Goal: Task Accomplishment & Management: Manage account settings

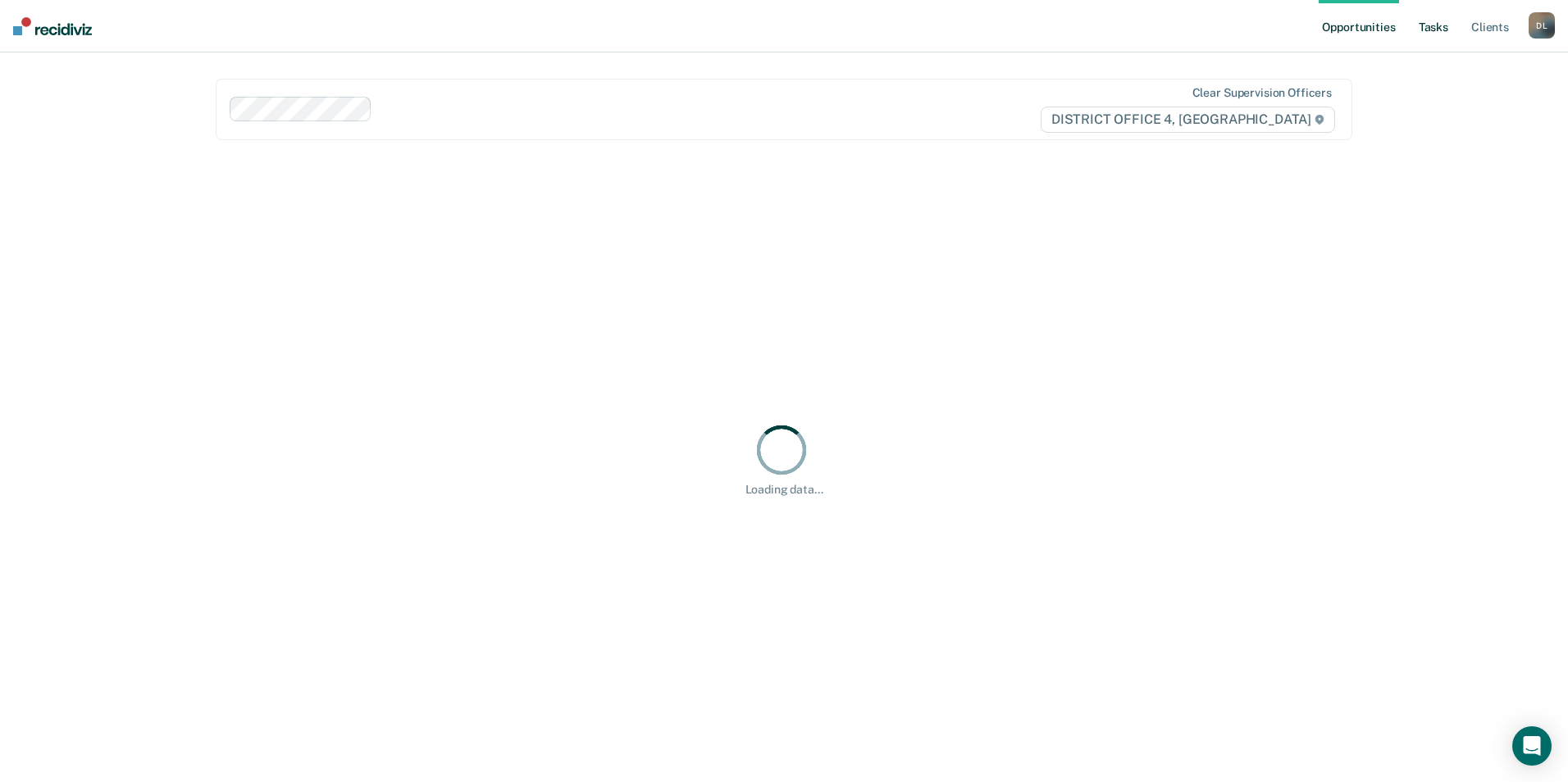
click at [1439, 28] on link "Tasks" at bounding box center [1434, 26] width 36 height 52
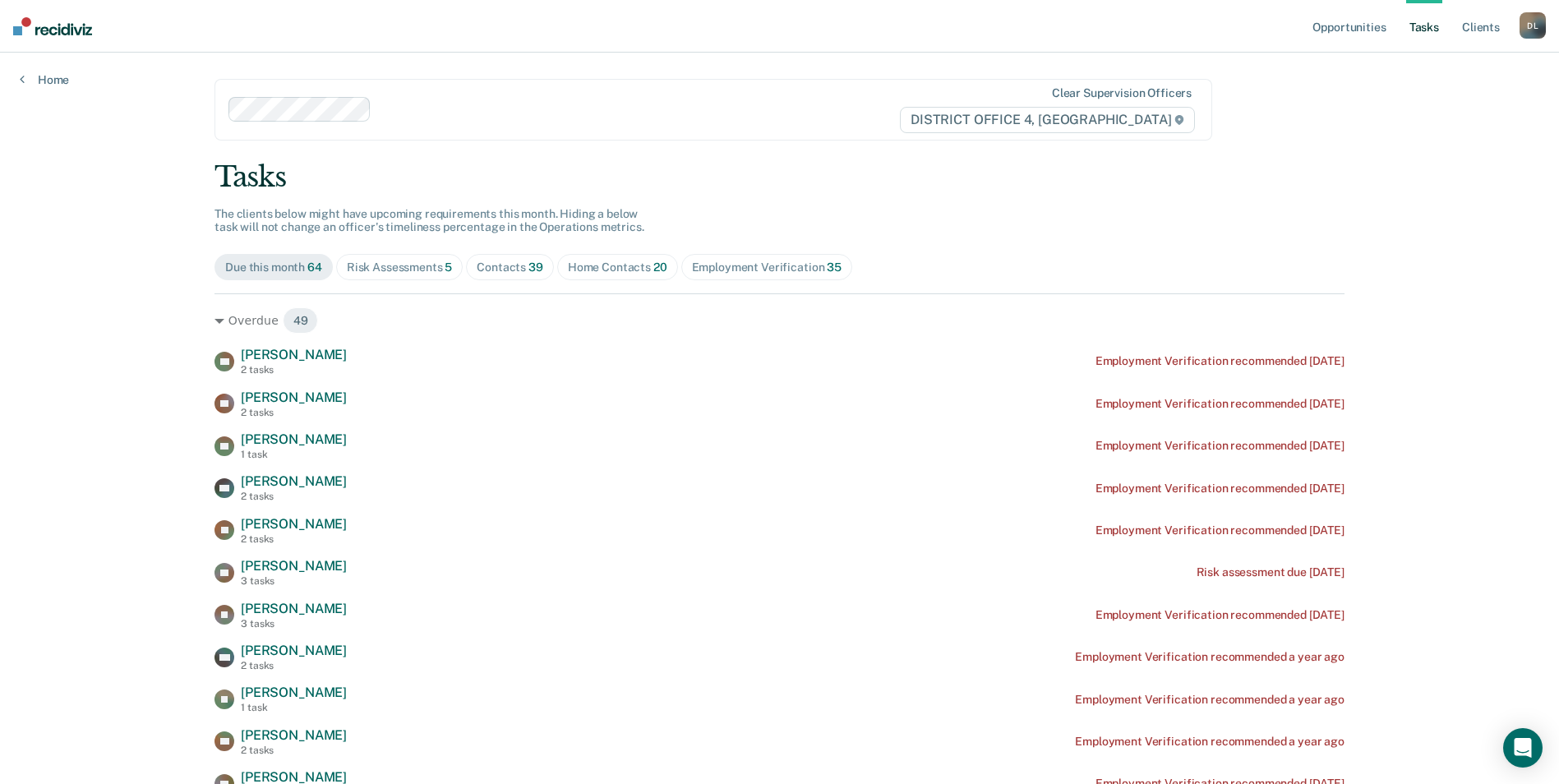
click at [496, 270] on div "Contacts 39" at bounding box center [510, 267] width 67 height 14
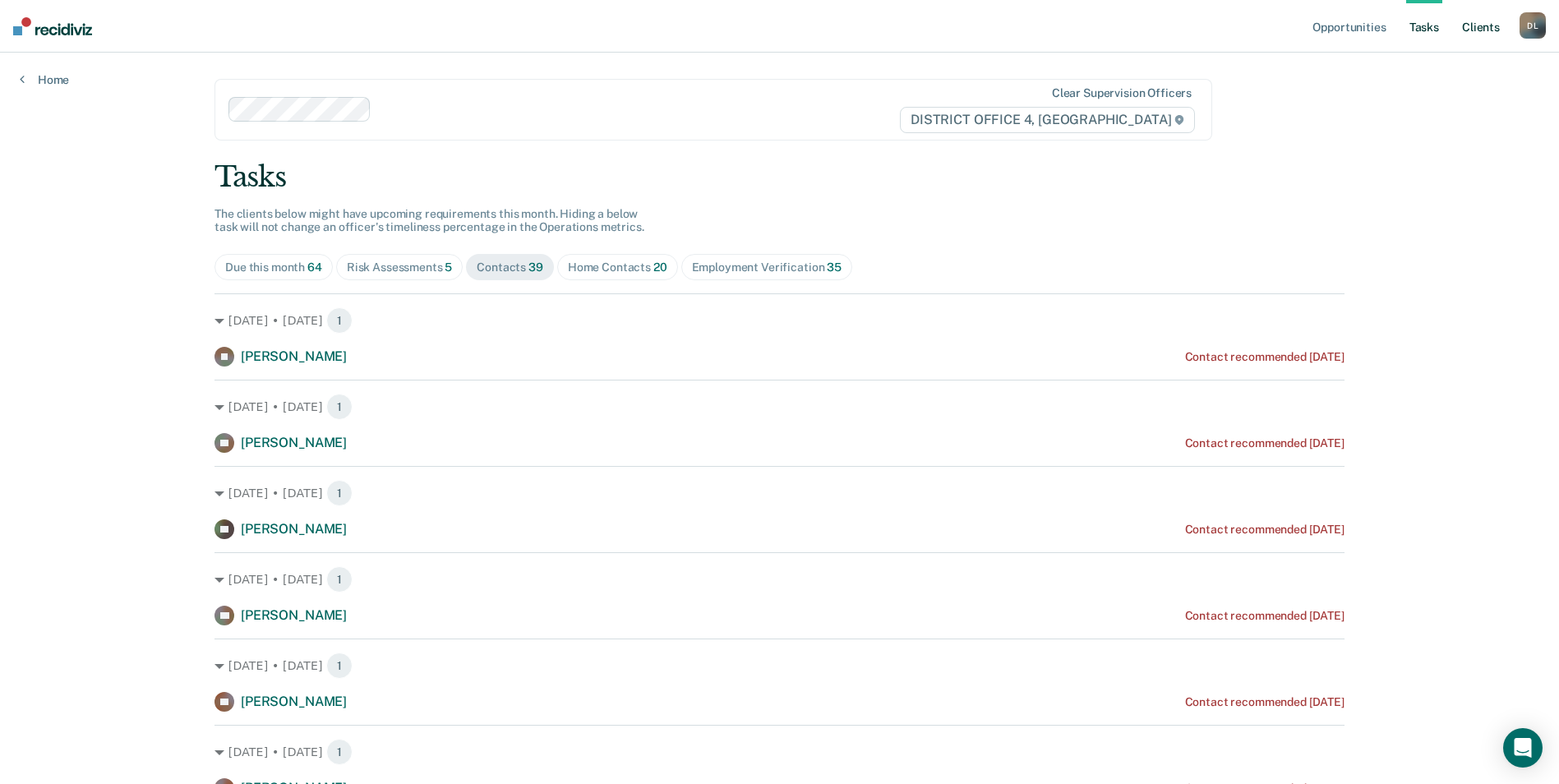
click at [1480, 31] on link "Client s" at bounding box center [1481, 26] width 44 height 53
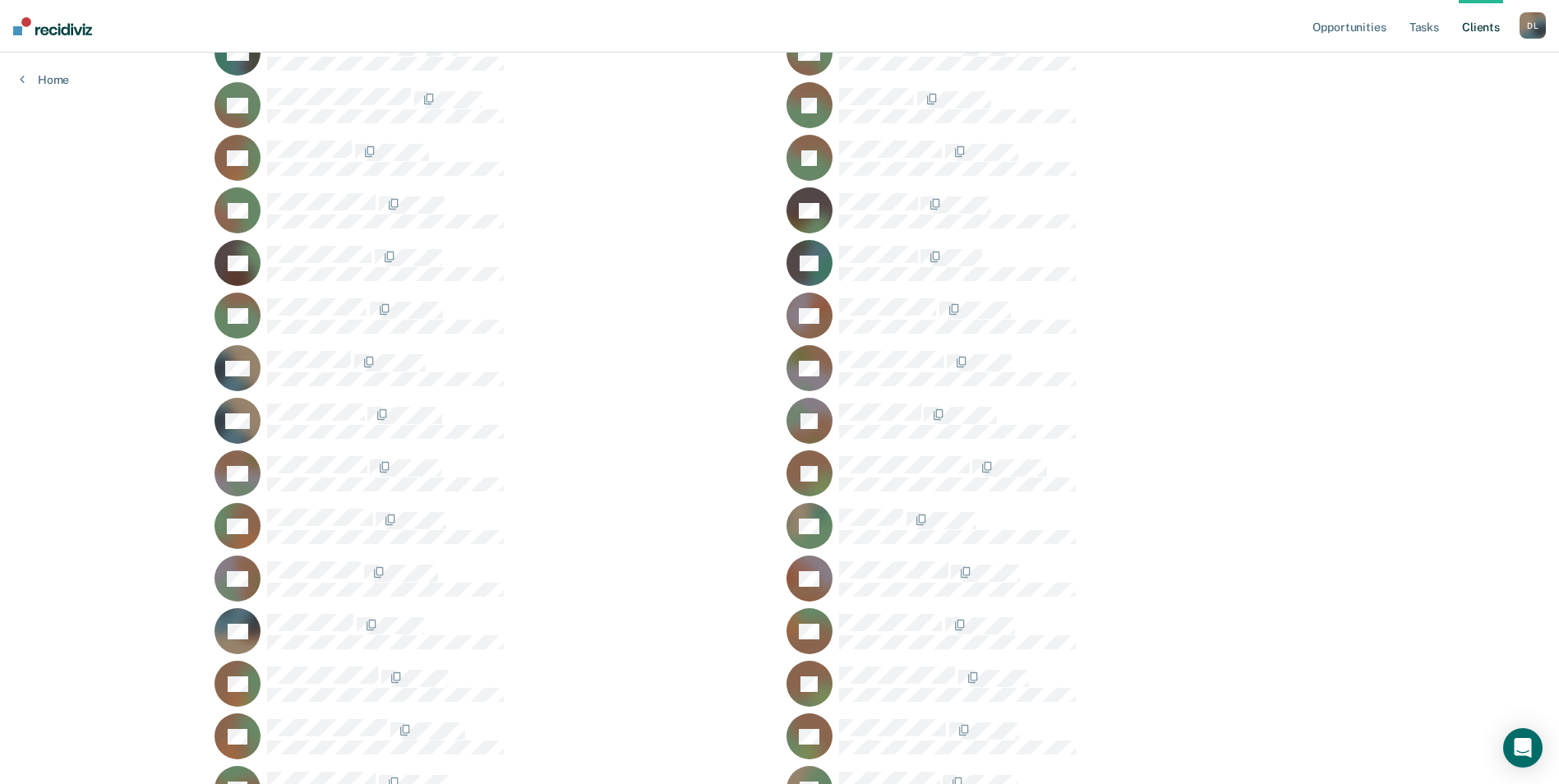
scroll to position [2497, 0]
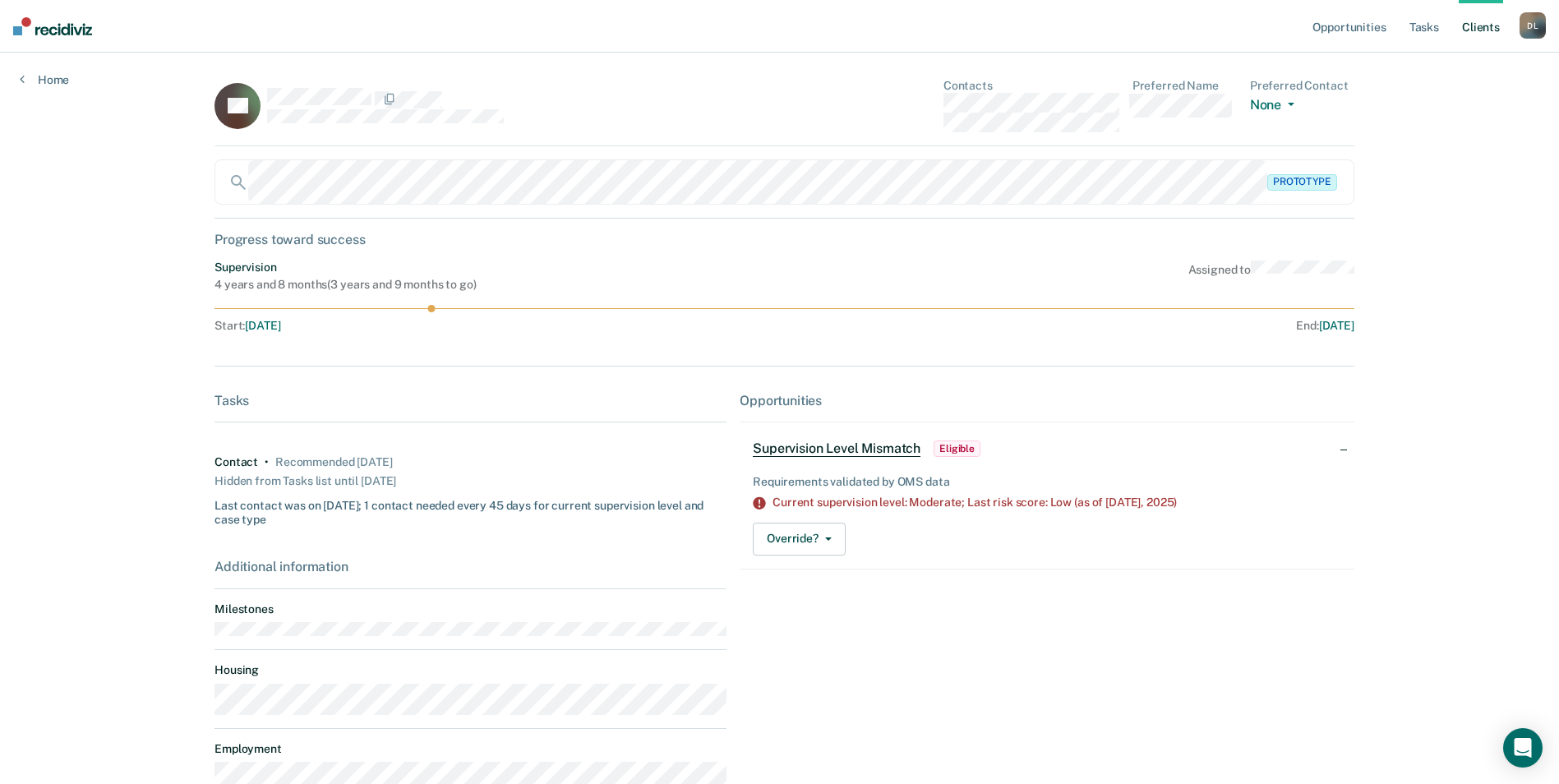
click at [1308, 188] on div "Prototype" at bounding box center [784, 182] width 1140 height 45
click at [1303, 184] on div "Prototype" at bounding box center [784, 182] width 1140 height 45
click at [820, 542] on button "Override?" at bounding box center [799, 539] width 93 height 33
click at [820, 604] on button "[PERSON_NAME]" at bounding box center [832, 605] width 159 height 26
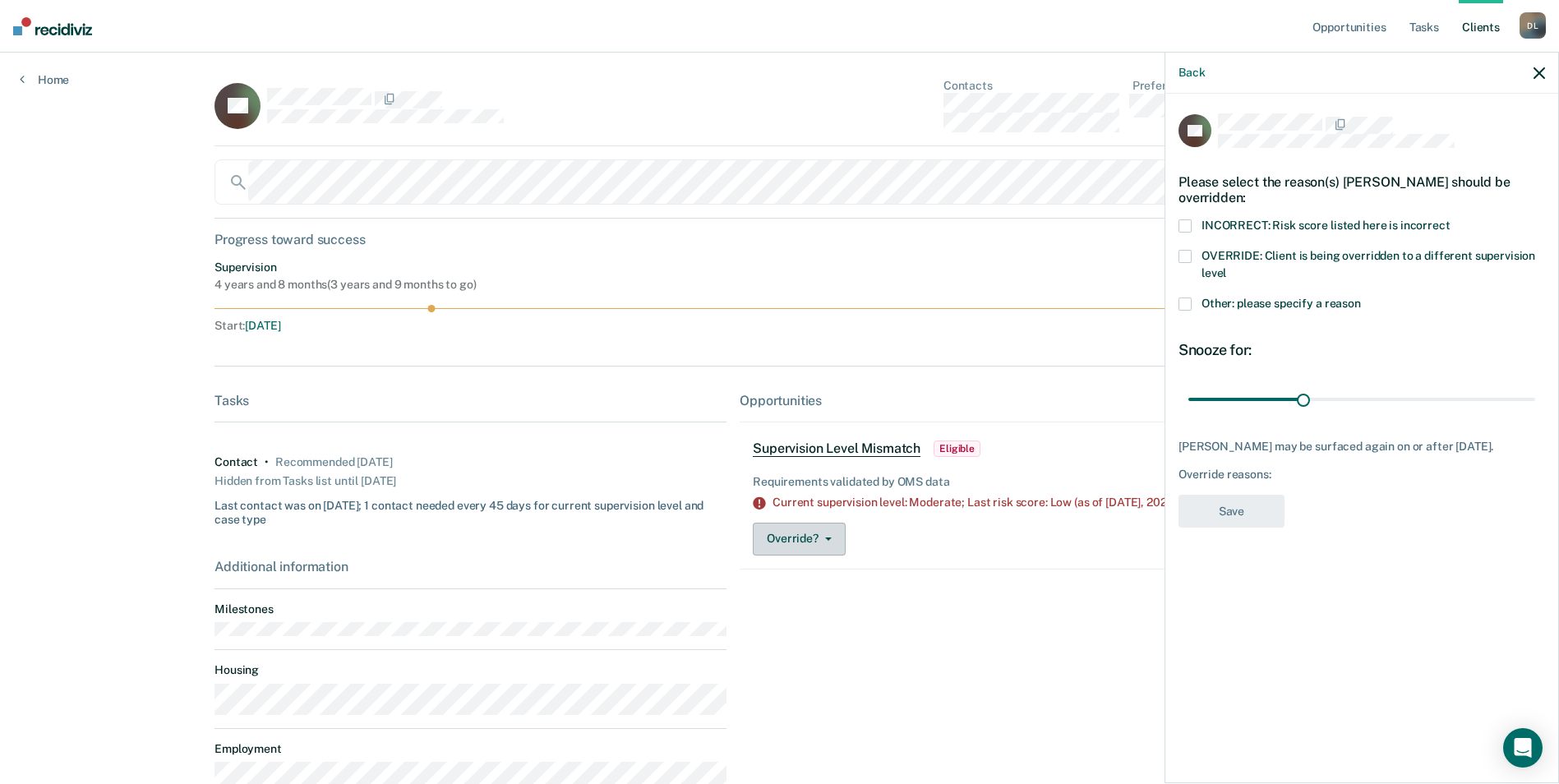
click at [825, 538] on icon "button" at bounding box center [828, 539] width 7 height 3
click at [808, 605] on button "[PERSON_NAME]" at bounding box center [832, 605] width 159 height 26
click at [1188, 260] on span at bounding box center [1185, 256] width 13 height 13
click at [1238, 513] on button "Save" at bounding box center [1231, 511] width 106 height 34
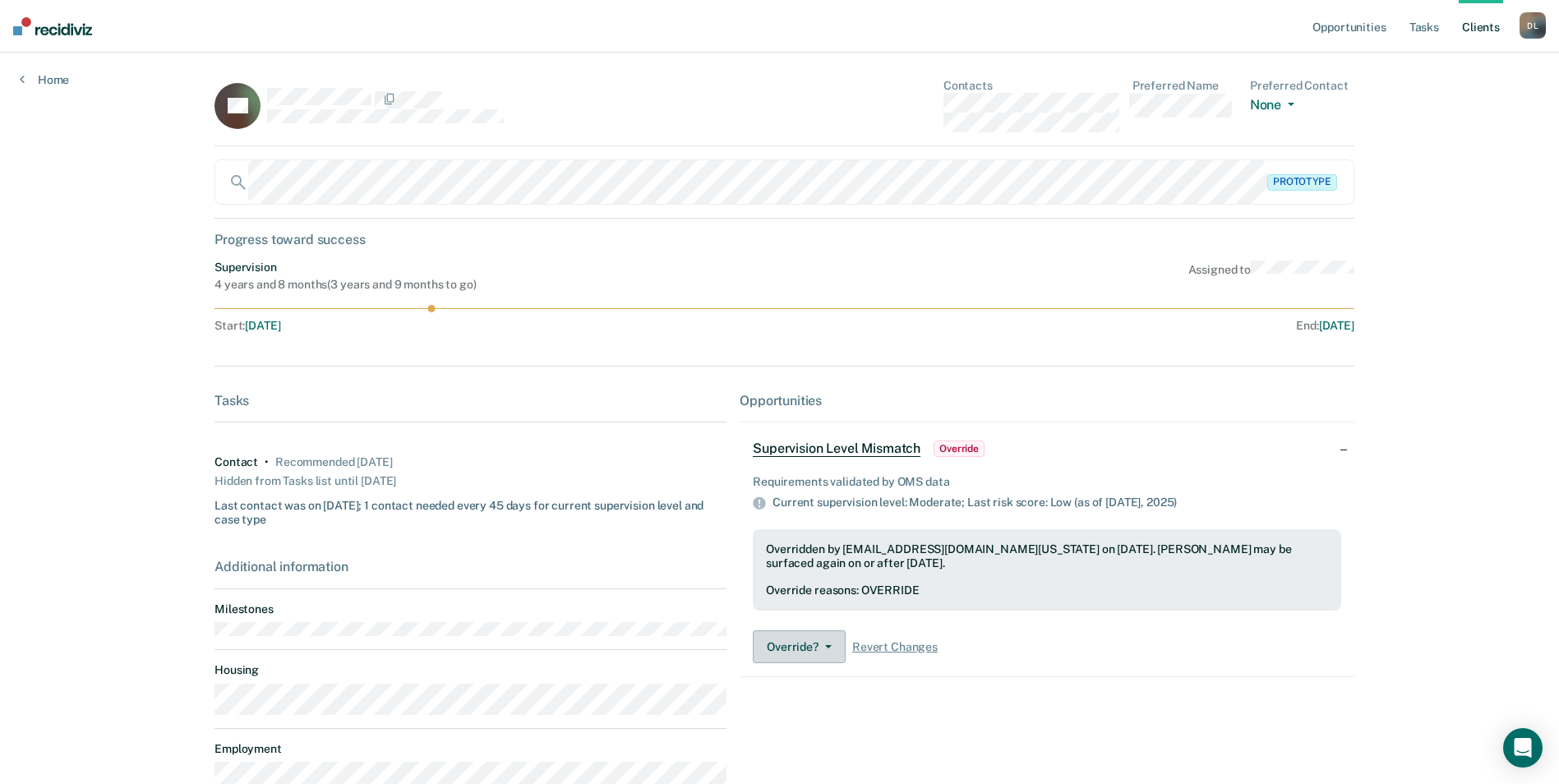
click at [825, 645] on icon "button" at bounding box center [828, 647] width 7 height 3
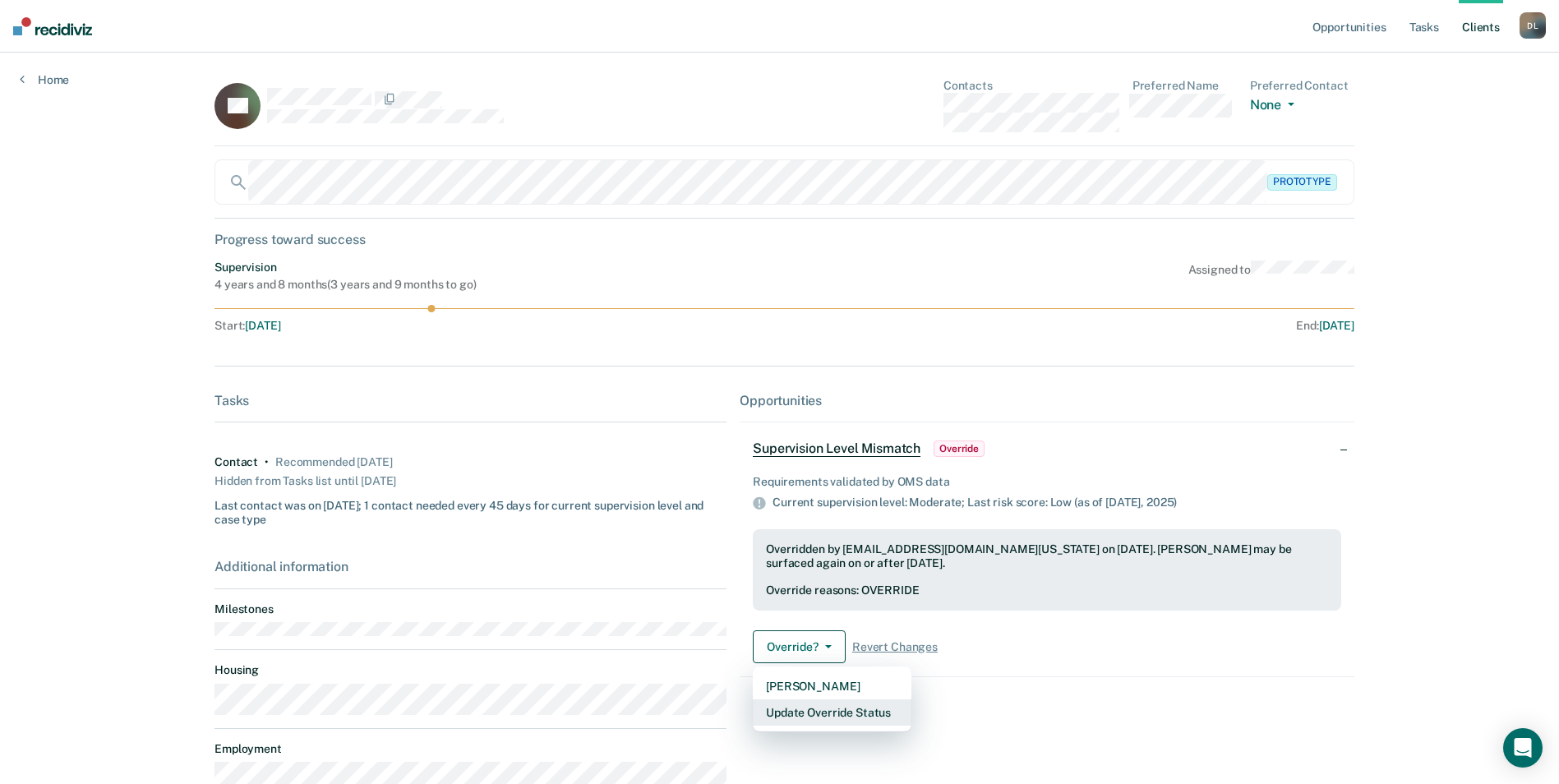
click at [823, 707] on button "Update Override Status" at bounding box center [832, 713] width 159 height 26
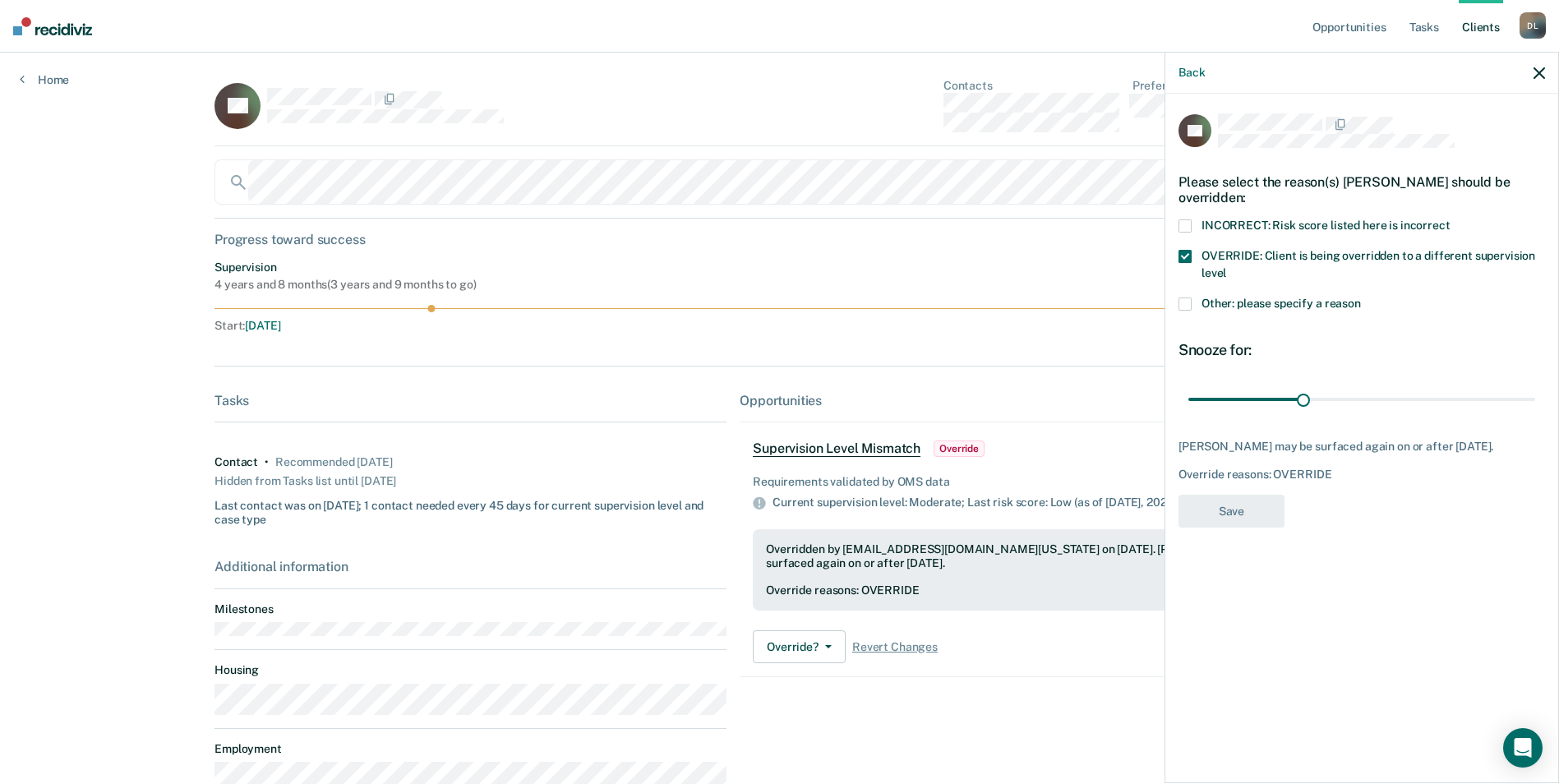
click at [1535, 77] on icon "button" at bounding box center [1539, 73] width 12 height 12
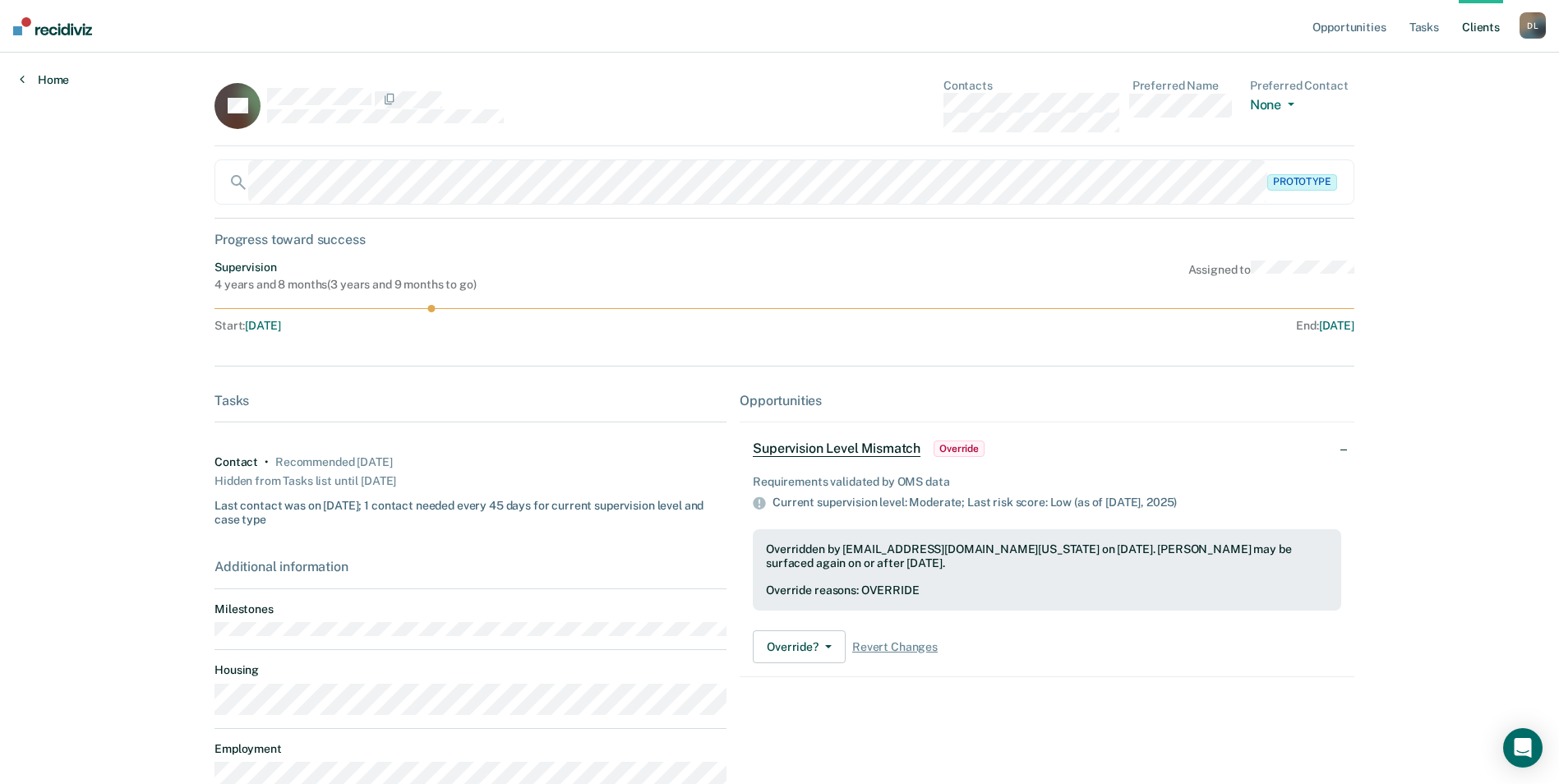
click at [22, 82] on icon at bounding box center [22, 79] width 5 height 13
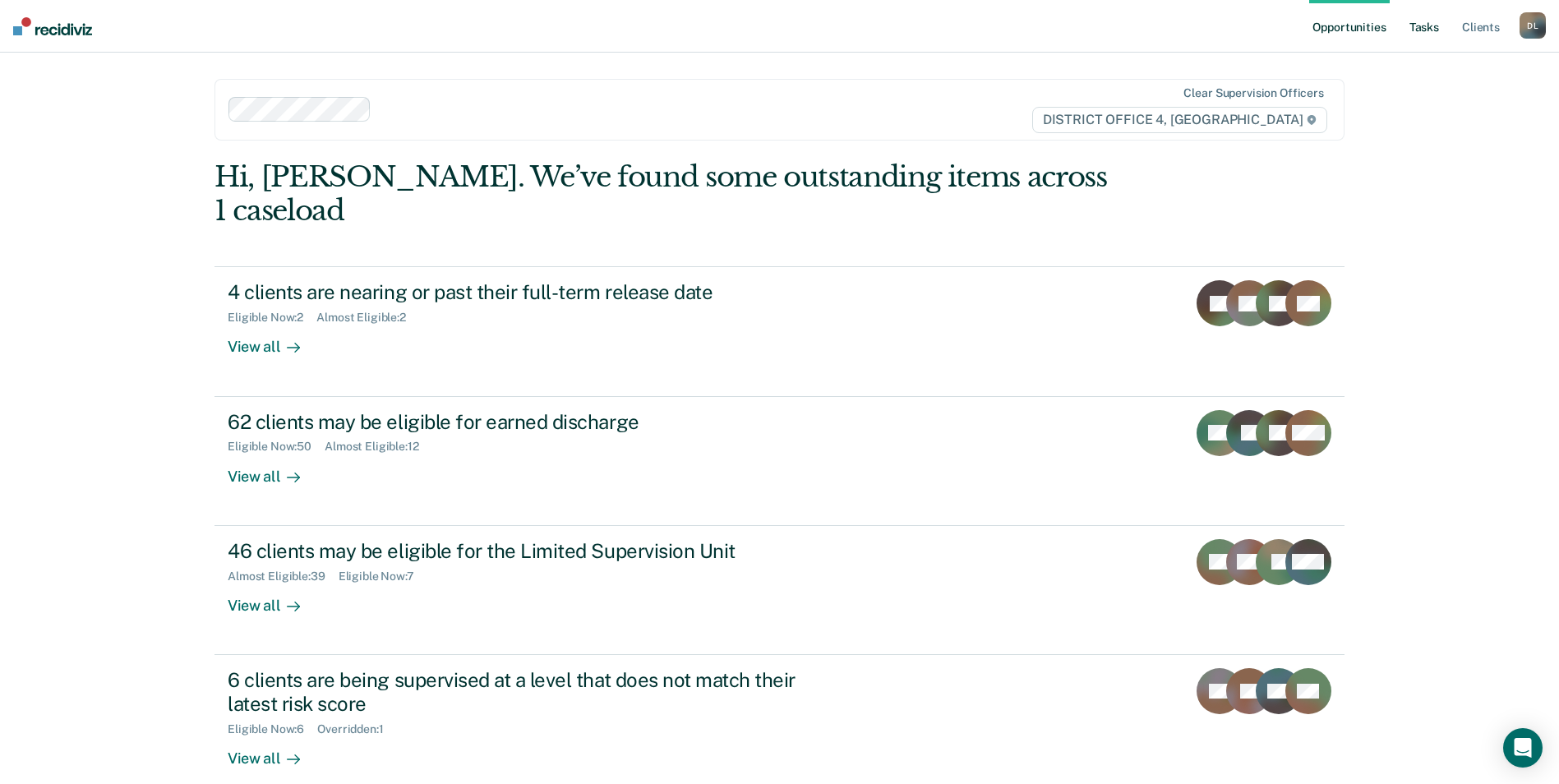
click at [1432, 26] on link "Tasks" at bounding box center [1424, 26] width 36 height 53
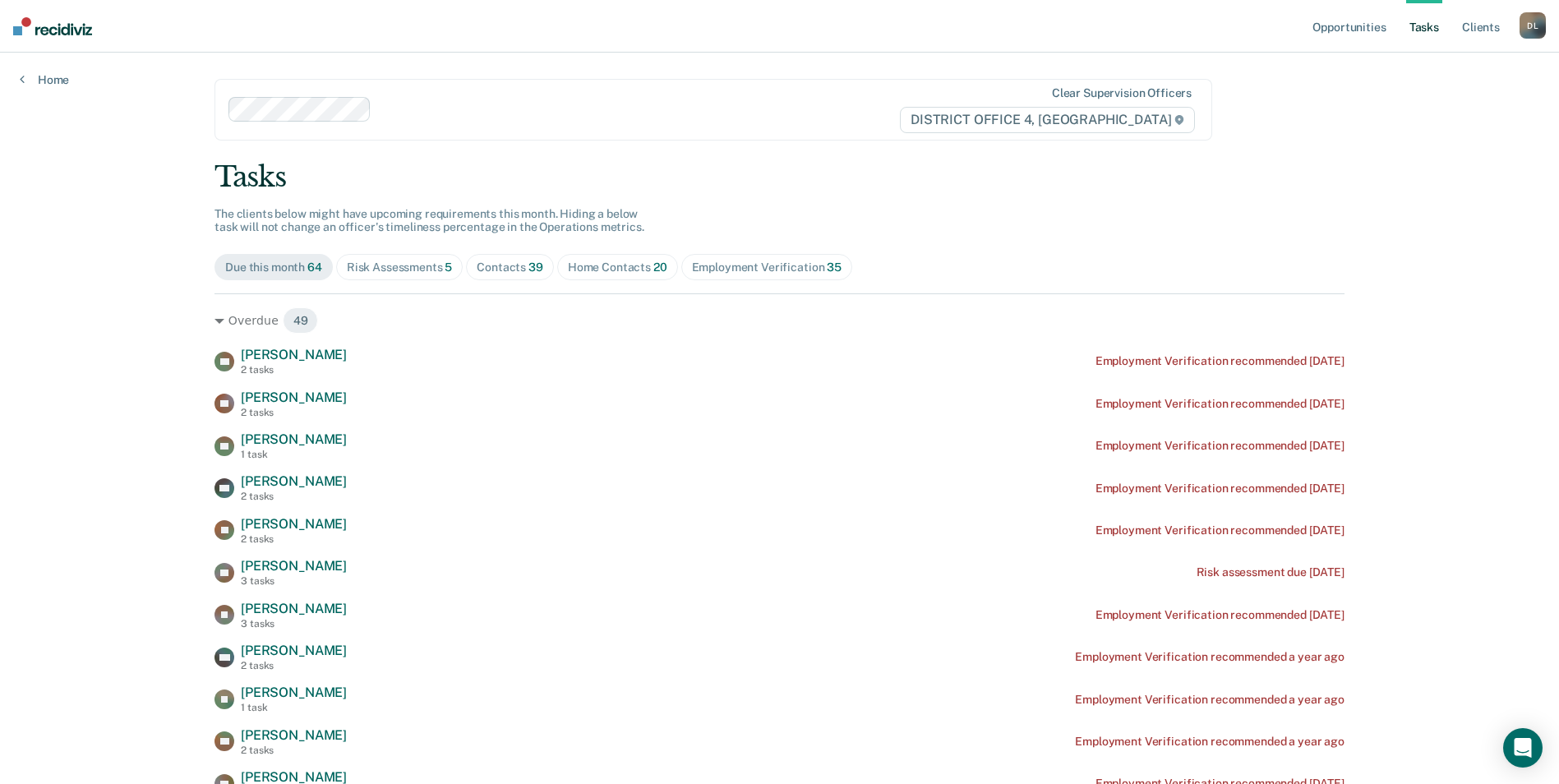
click at [518, 270] on div "Contacts 39" at bounding box center [510, 267] width 67 height 14
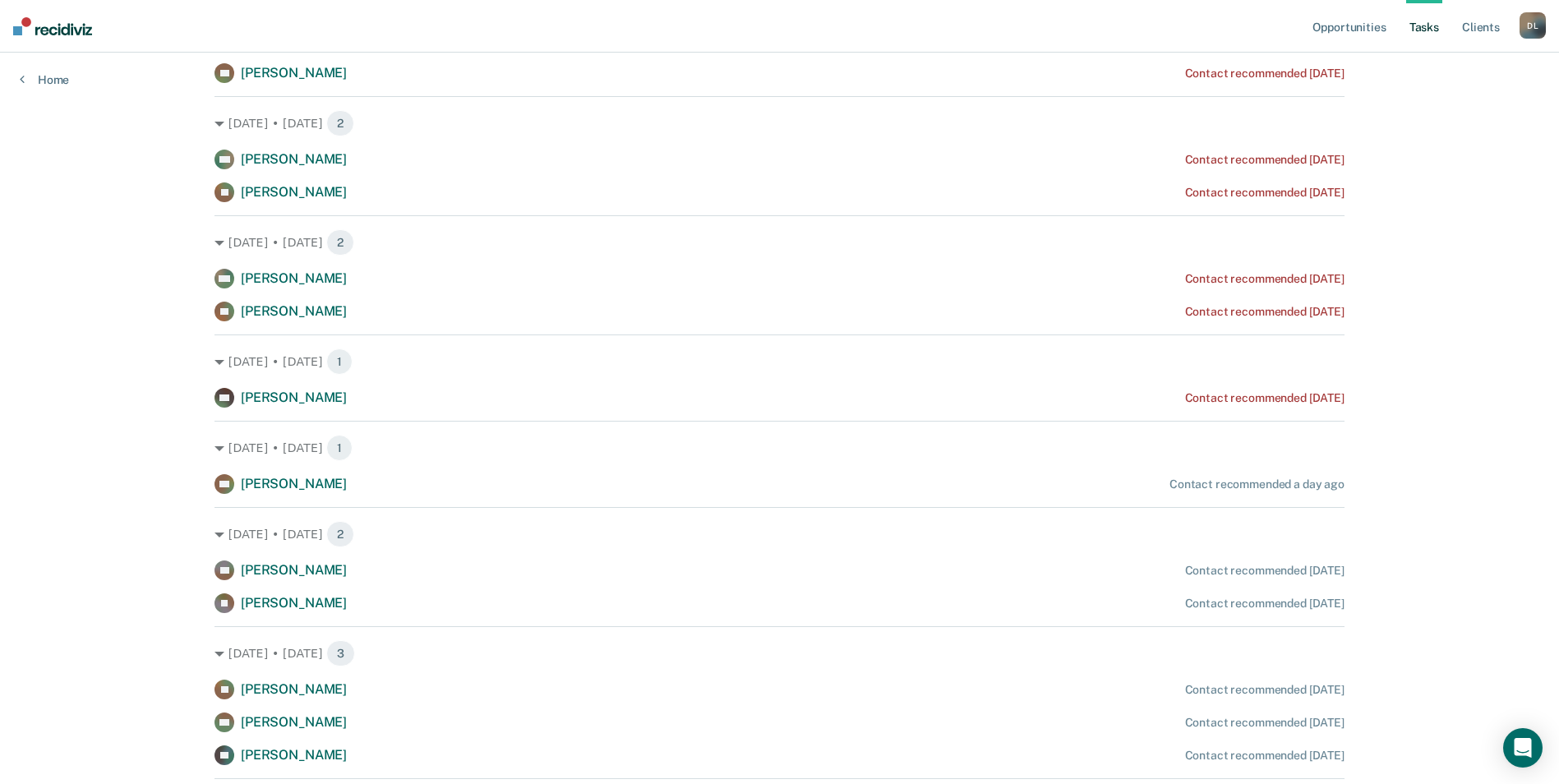
scroll to position [1068, 0]
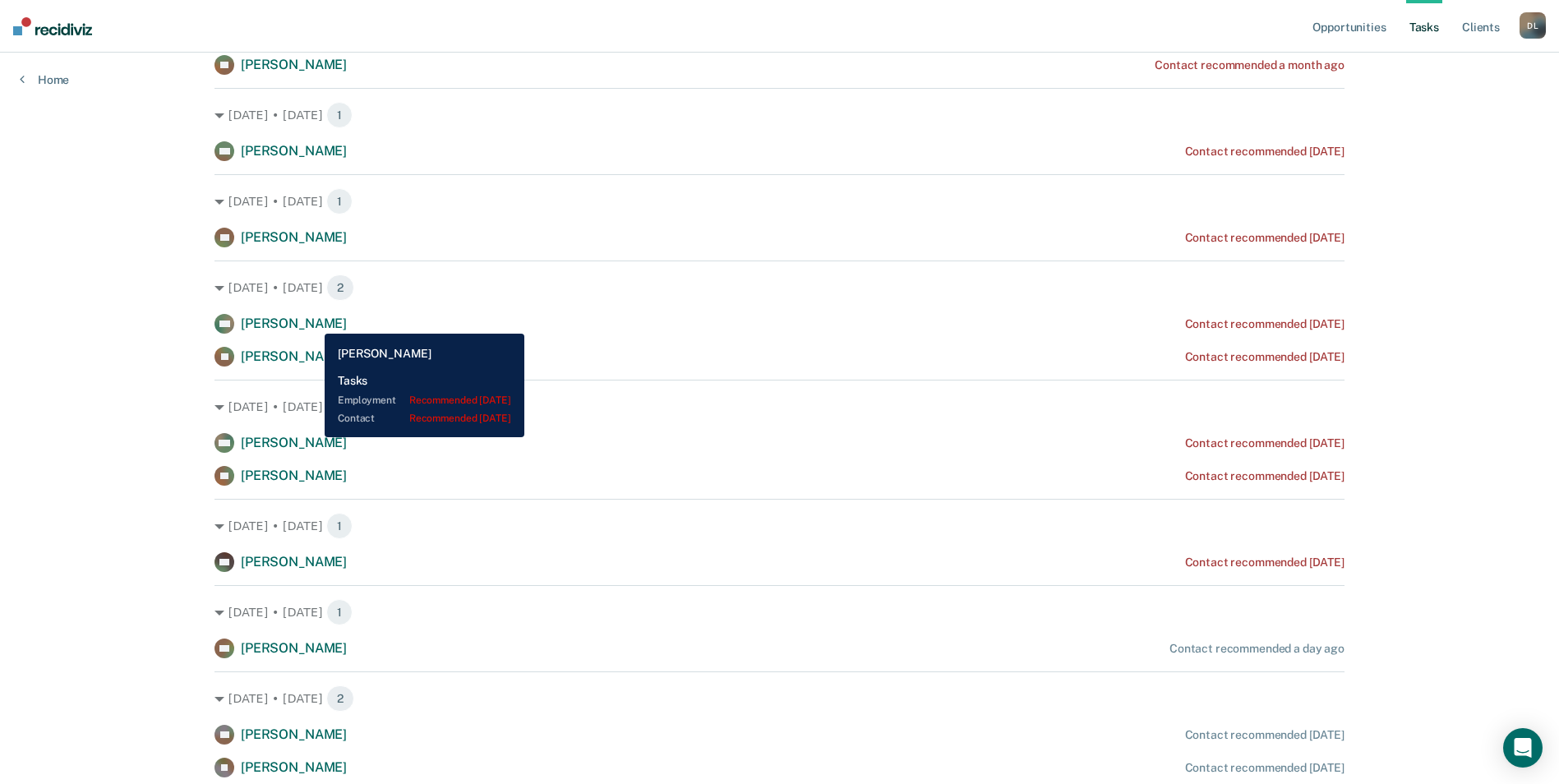
click at [312, 321] on span "[PERSON_NAME]" at bounding box center [293, 323] width 106 height 16
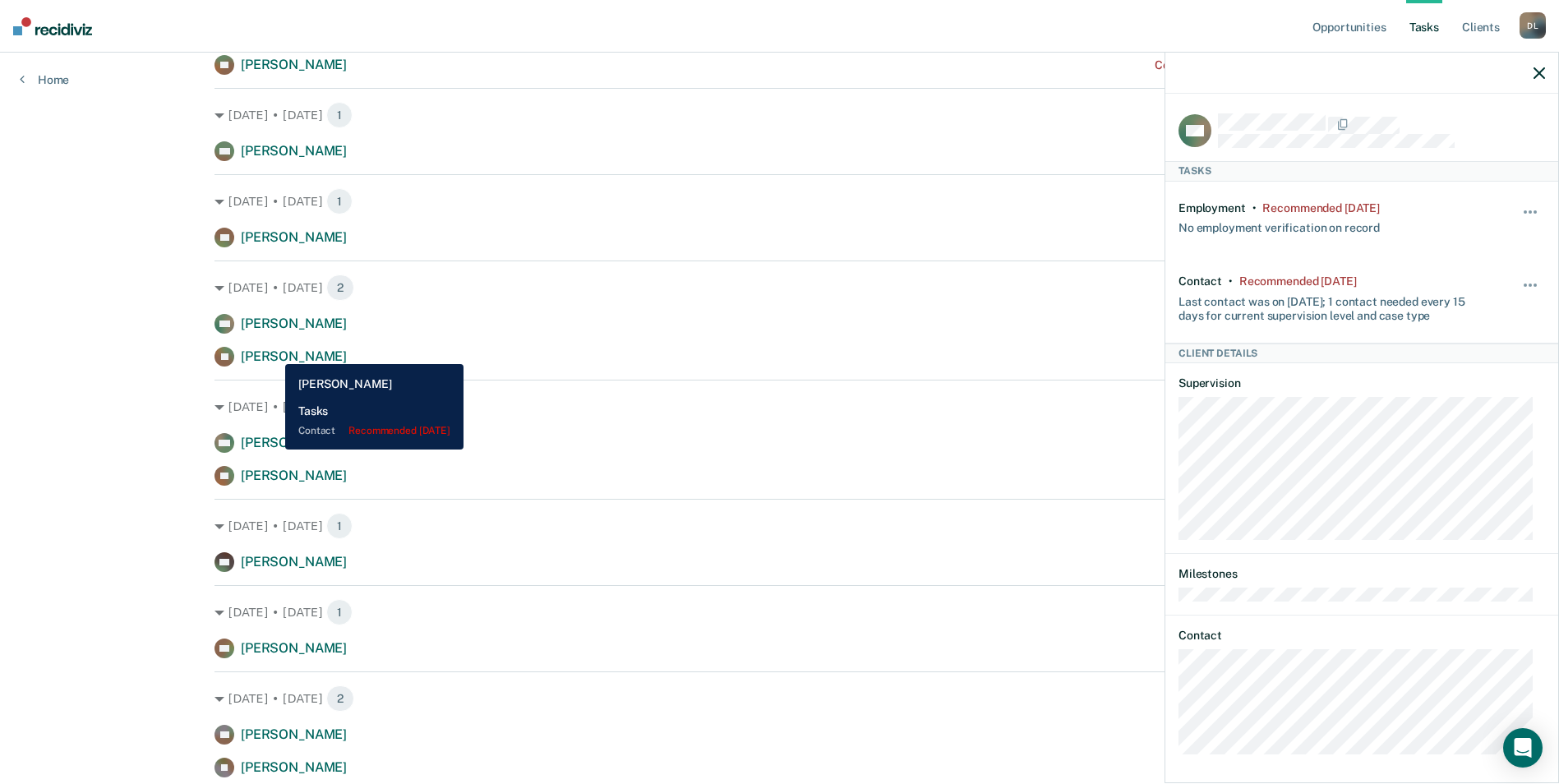
click at [273, 352] on span "[PERSON_NAME]" at bounding box center [293, 356] width 106 height 16
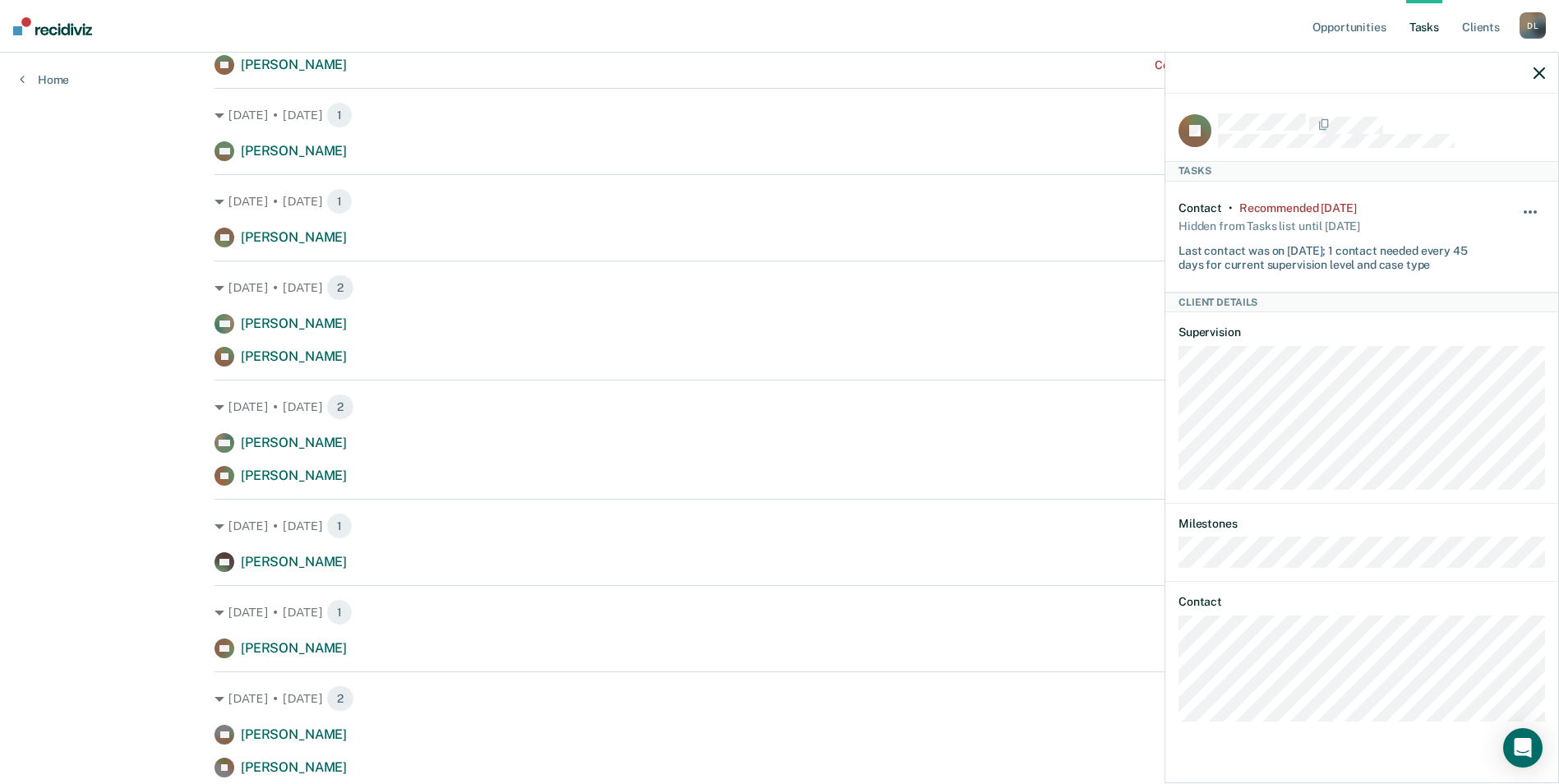
click at [1527, 208] on button "button" at bounding box center [1531, 220] width 28 height 26
click at [1460, 340] on button "90 days" at bounding box center [1486, 343] width 118 height 26
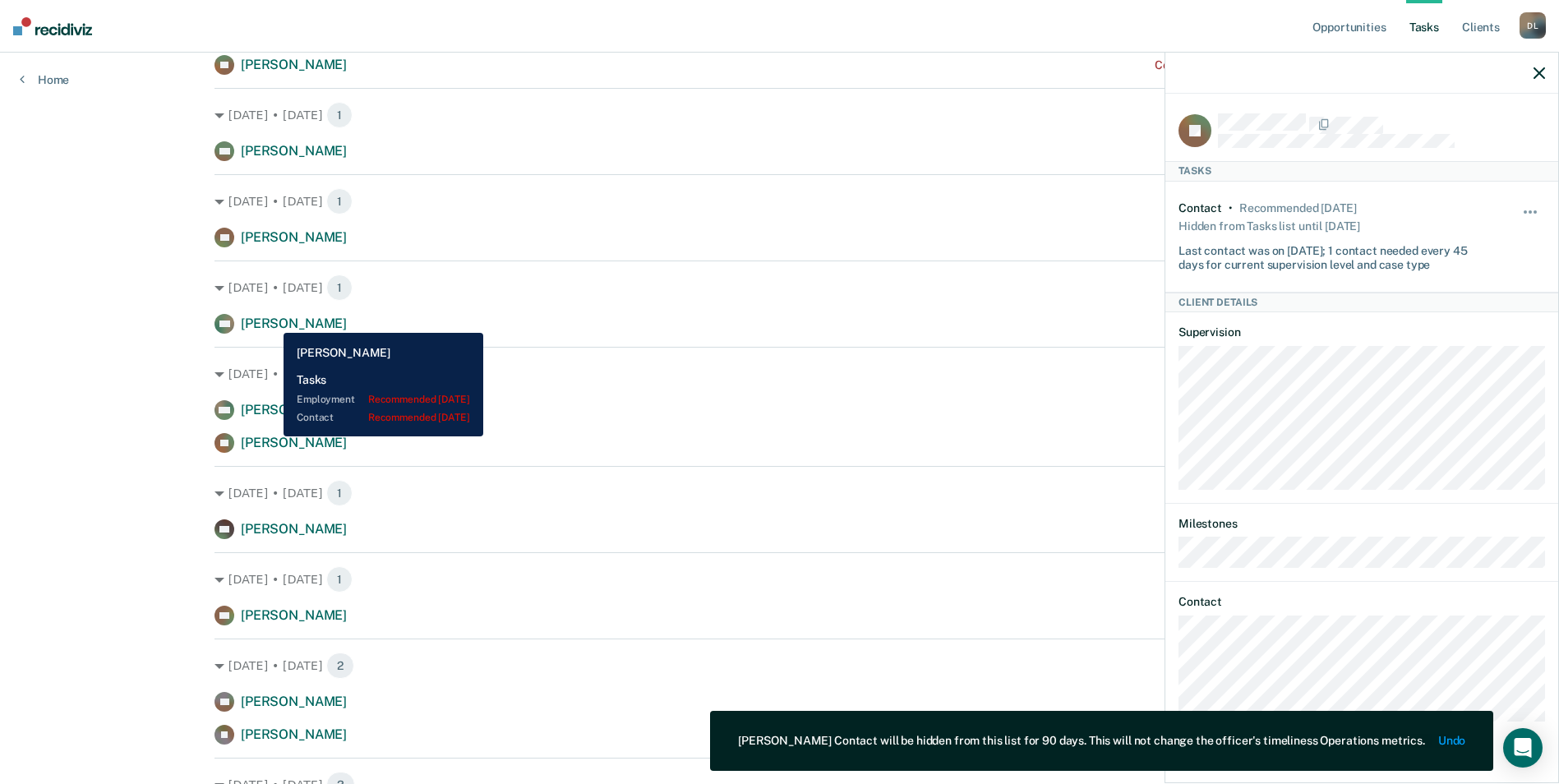
drag, startPoint x: 273, startPoint y: 321, endPoint x: 326, endPoint y: 296, distance: 58.6
click at [274, 321] on span "[PERSON_NAME]" at bounding box center [293, 323] width 106 height 16
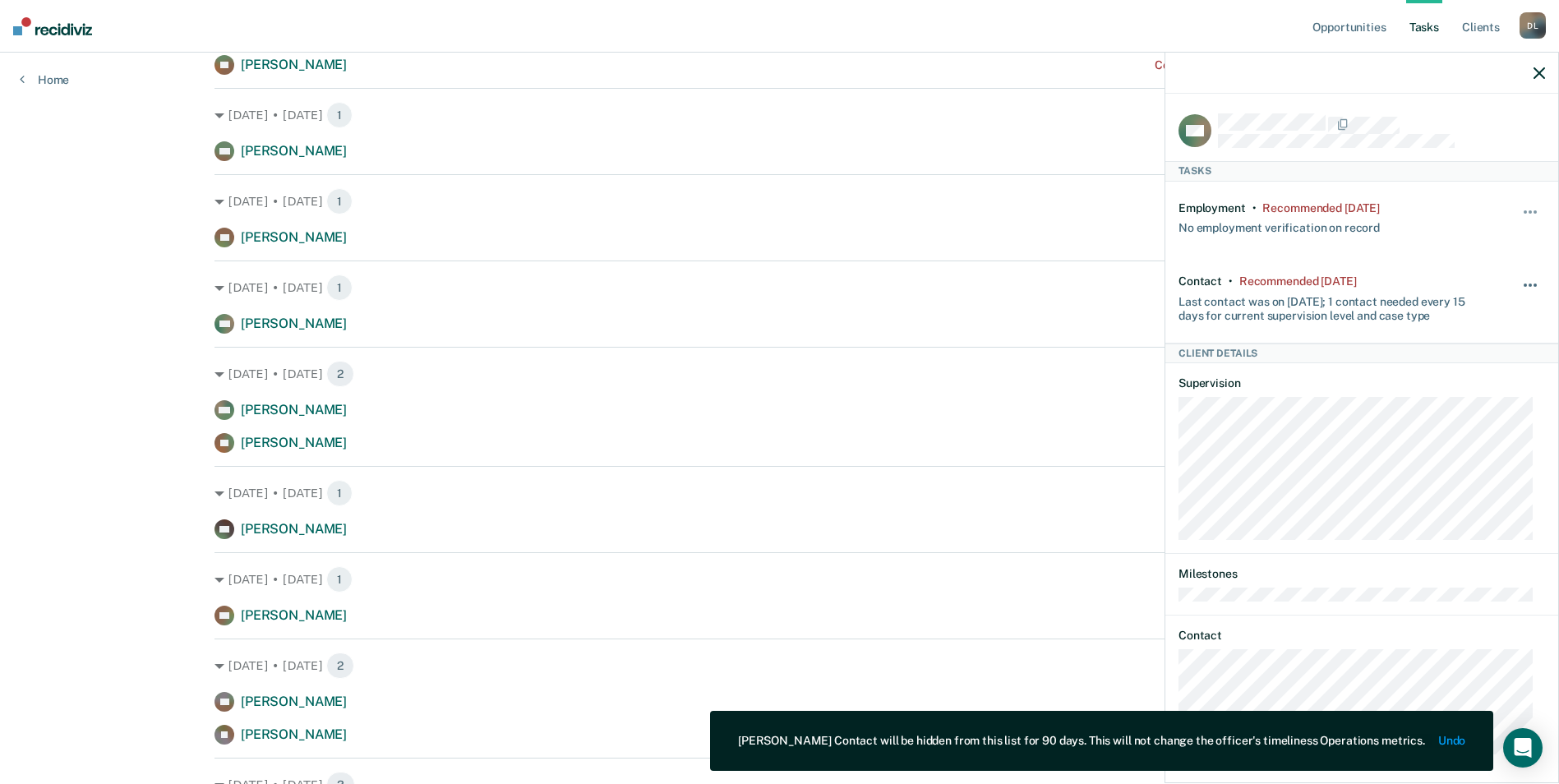
click at [1517, 285] on button "button" at bounding box center [1531, 293] width 28 height 26
click at [1463, 412] on button "90 days" at bounding box center [1486, 417] width 118 height 26
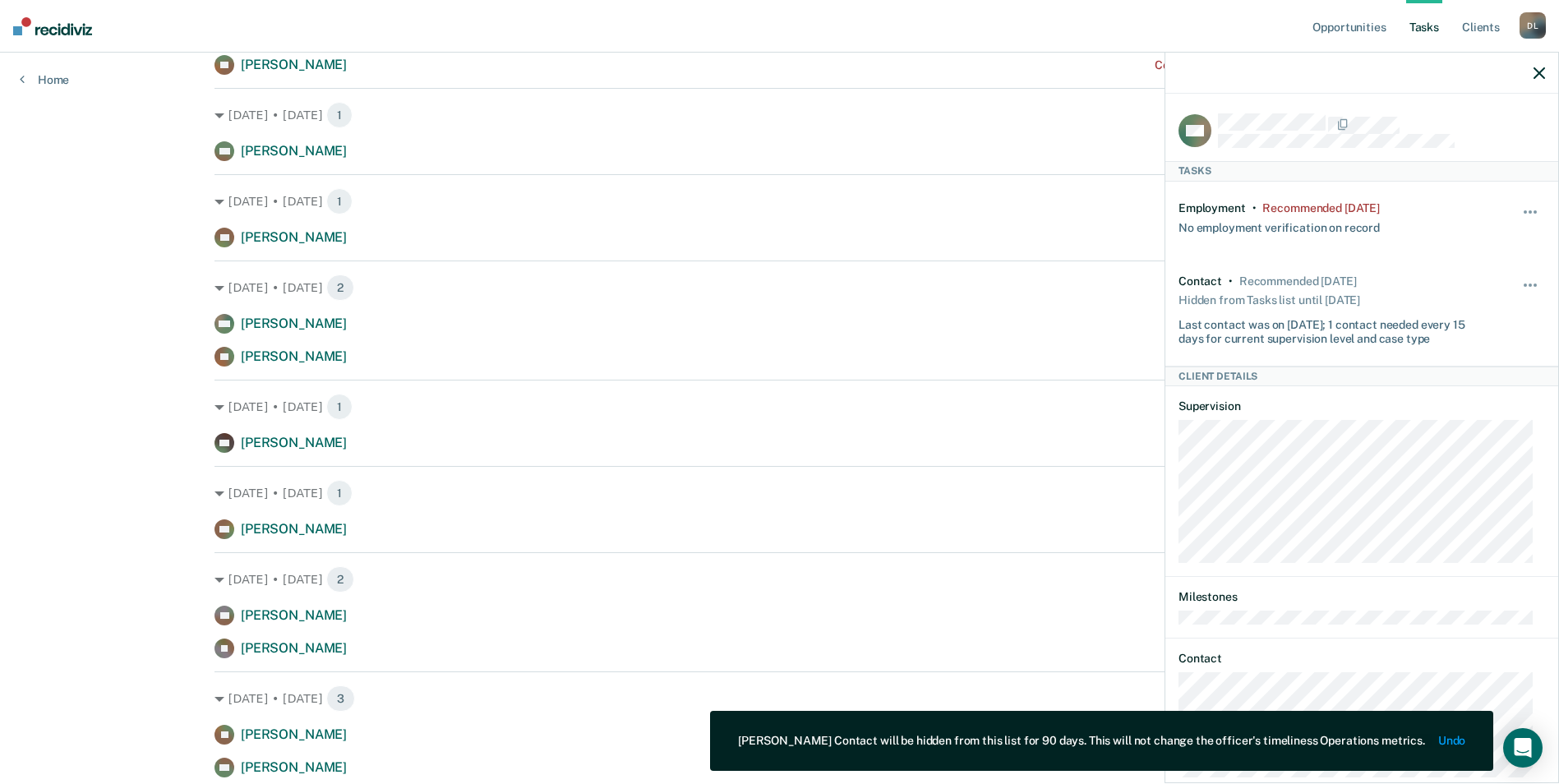
click at [1538, 74] on icon "button" at bounding box center [1539, 73] width 12 height 12
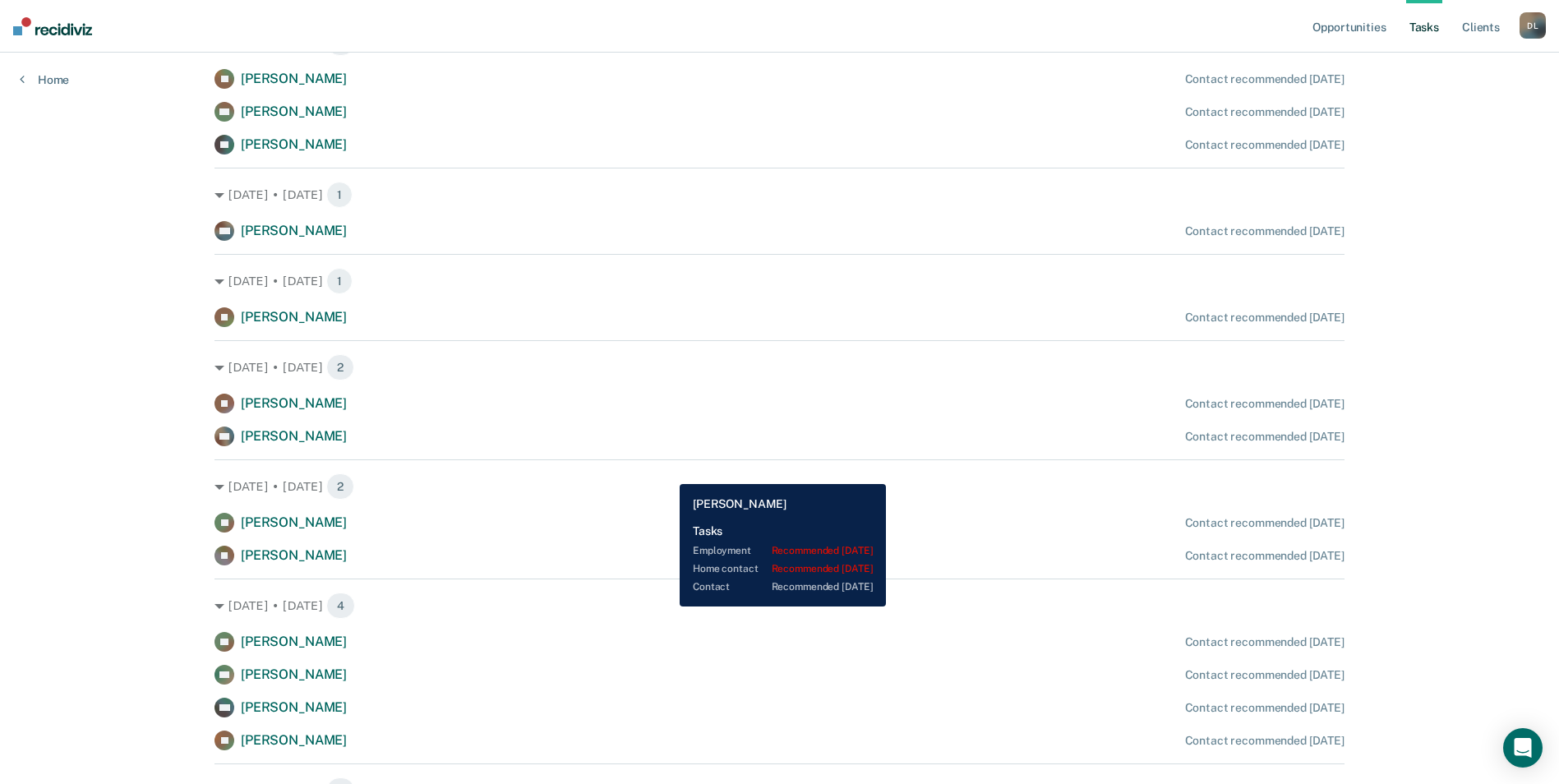
scroll to position [1725, 0]
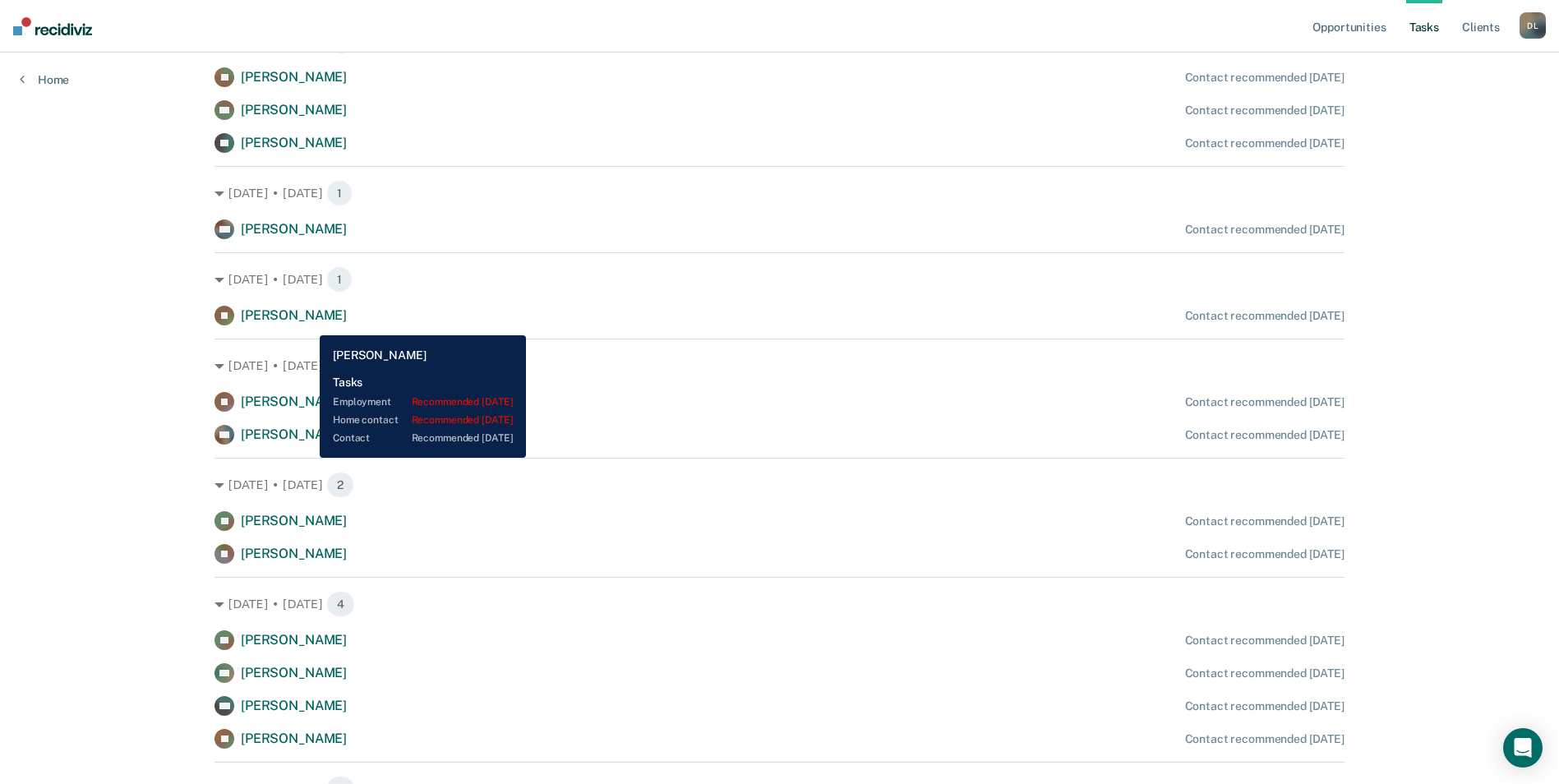
click at [307, 323] on div "[PERSON_NAME]" at bounding box center [293, 316] width 106 height 17
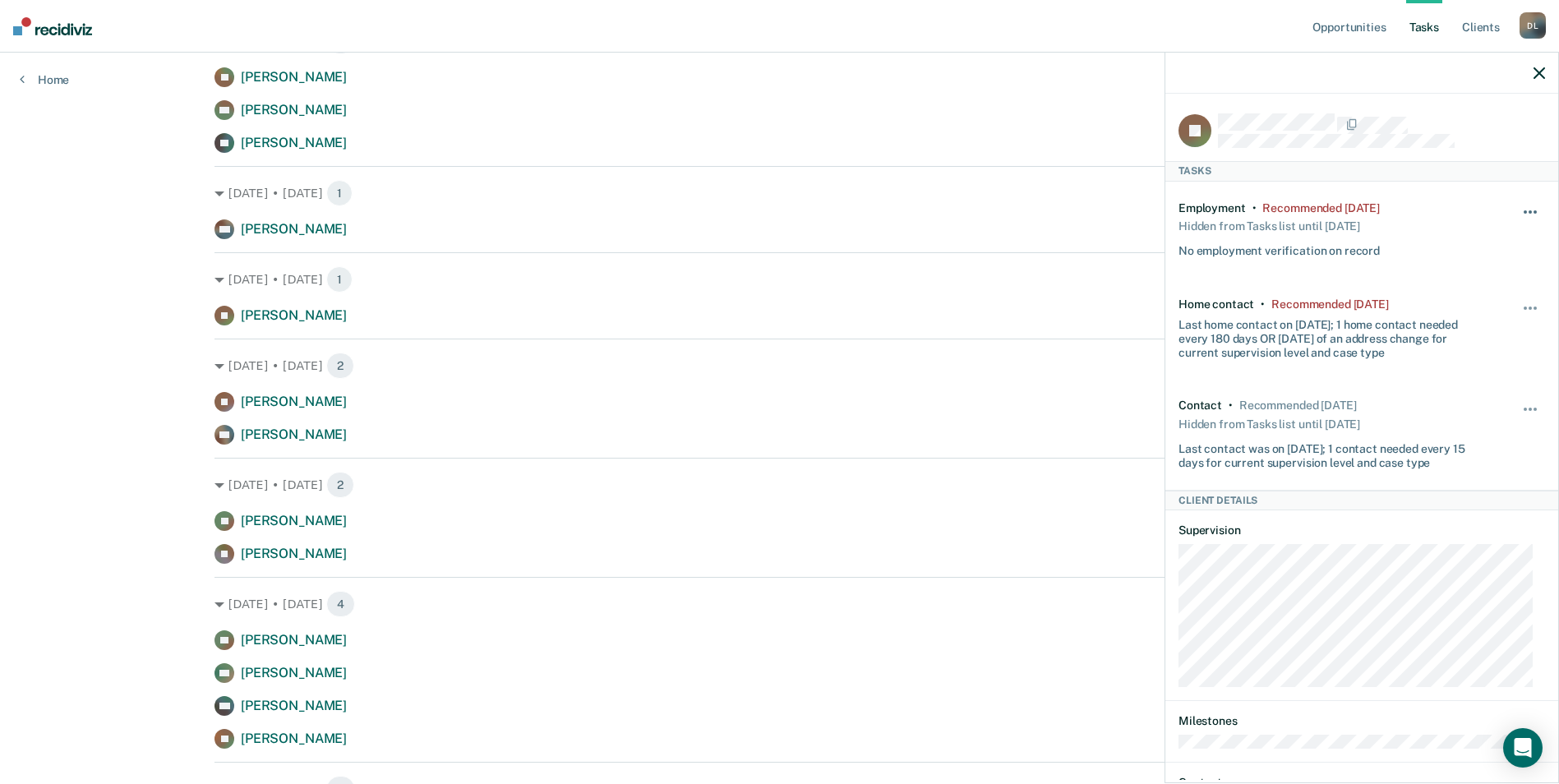
click at [1517, 207] on button "button" at bounding box center [1531, 220] width 28 height 26
click at [1447, 341] on button "90 days" at bounding box center [1486, 343] width 118 height 26
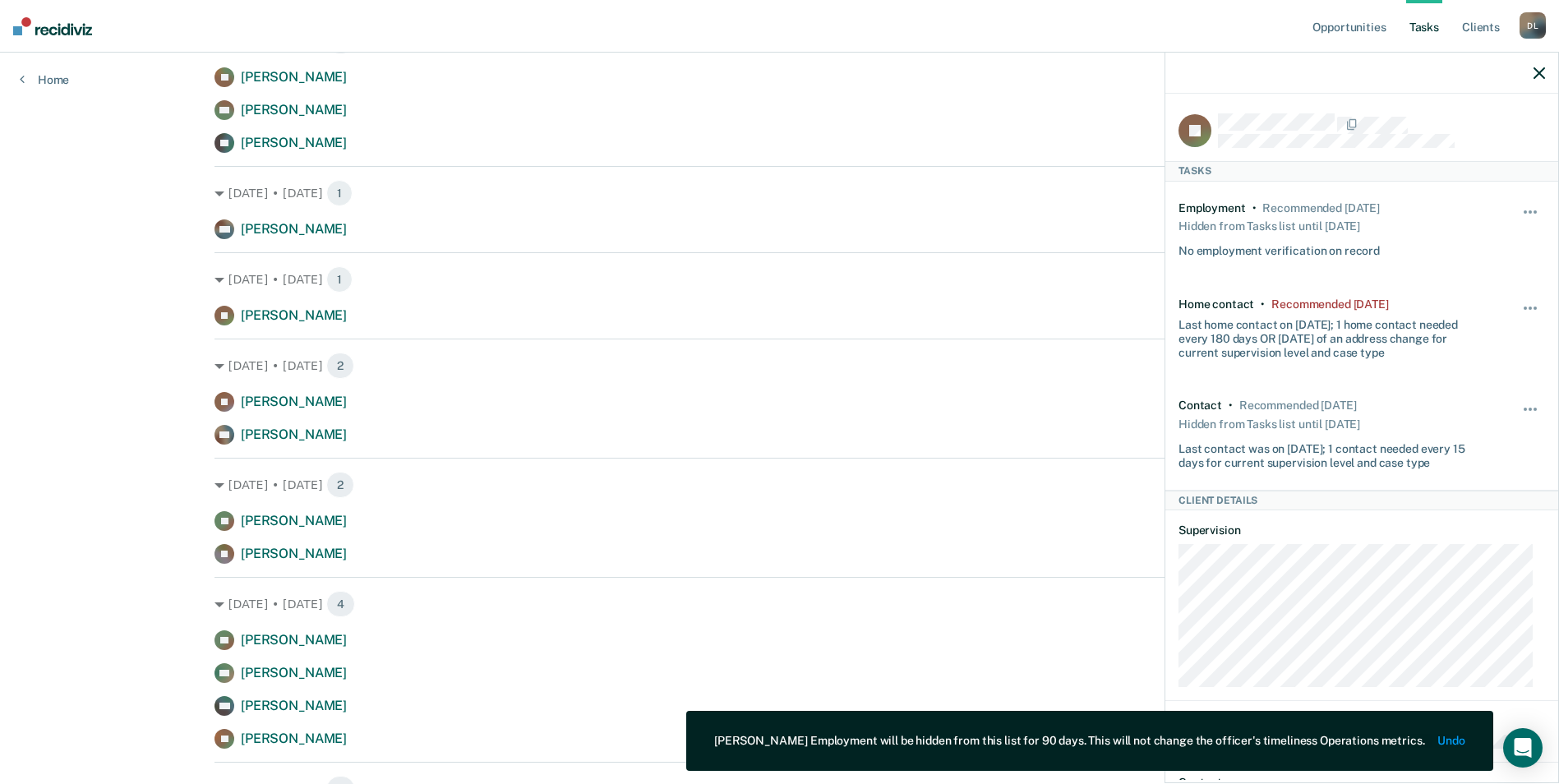
click at [1515, 293] on div "Home contact • Recommended [DATE] Last home contact on [DATE]; 1 home contact n…" at bounding box center [1362, 328] width 367 height 101
click at [1517, 303] on button "button" at bounding box center [1531, 316] width 28 height 26
click at [1452, 436] on button "90 days" at bounding box center [1486, 440] width 118 height 26
